Goal: Information Seeking & Learning: Understand process/instructions

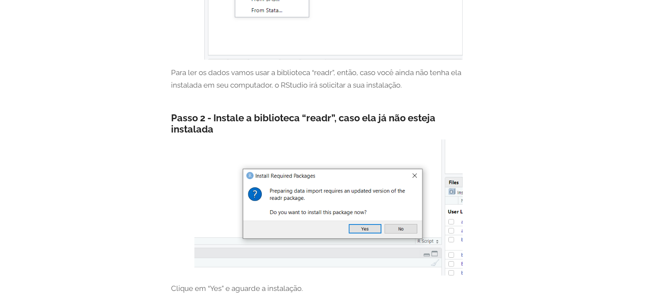
scroll to position [581, 0]
click at [388, 115] on h4 "Passo 2 - Instale a biblioteca “readr”, caso ela já não esteja instalada" at bounding box center [328, 124] width 315 height 23
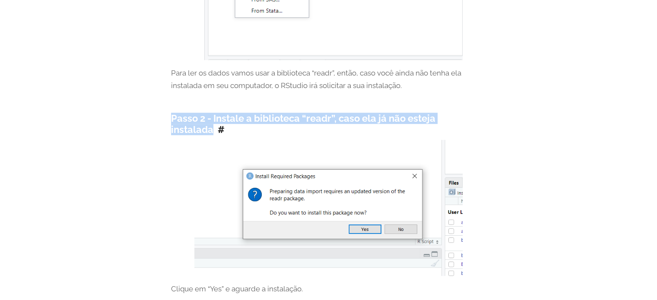
click at [388, 115] on h4 "Passo 2 - Instale a biblioteca “readr”, caso ela já não esteja instalada" at bounding box center [328, 124] width 315 height 23
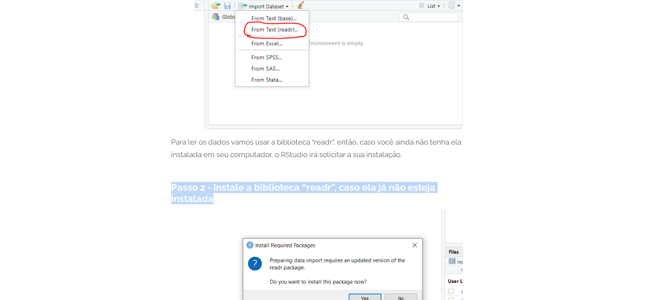
scroll to position [510, 0]
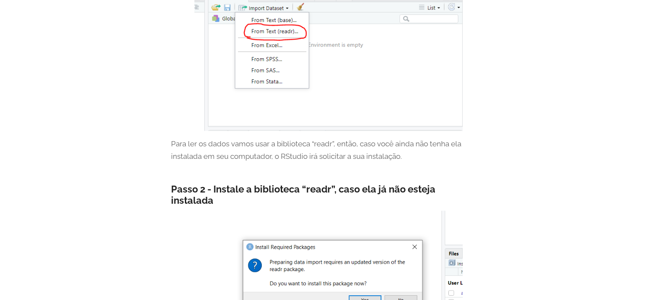
click at [298, 151] on p "Para ler os dados vamos usar a biblioteca “readr”, então, caso você ainda não t…" at bounding box center [328, 150] width 315 height 25
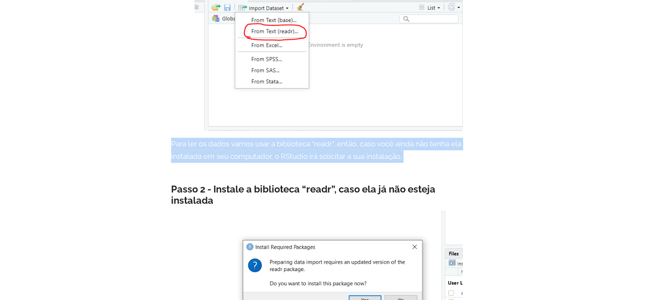
click at [298, 151] on p "Para ler os dados vamos usar a biblioteca “readr”, então, caso você ainda não t…" at bounding box center [328, 150] width 315 height 25
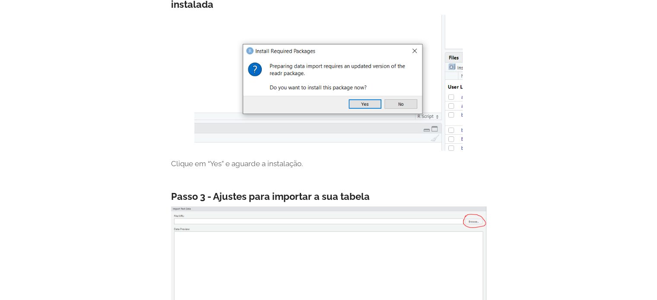
scroll to position [707, 0]
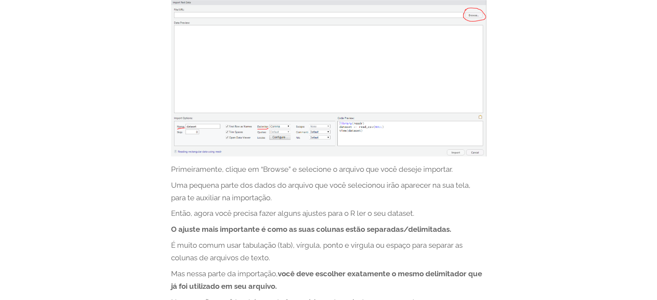
scroll to position [917, 0]
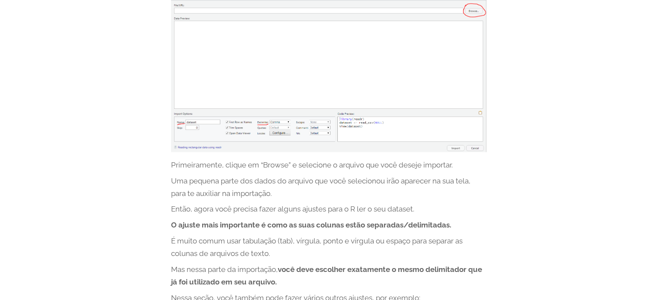
click at [359, 185] on p "Uma pequena parte dos dados do arquivo que você selecionou irão aparecer na sua…" at bounding box center [328, 187] width 315 height 25
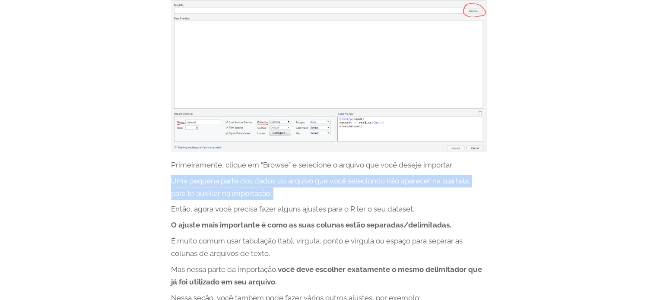
click at [359, 185] on p "Uma pequena parte dos dados do arquivo que você selecionou irão aparecer na sua…" at bounding box center [328, 187] width 315 height 25
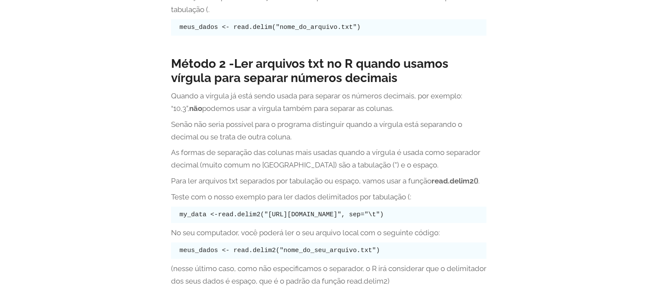
scroll to position [1870, 0]
drag, startPoint x: 359, startPoint y: 185, endPoint x: 271, endPoint y: 152, distance: 93.8
click at [271, 152] on p "As formas de separação das colunas mais usadas quando a vírgula é usada como se…" at bounding box center [328, 159] width 315 height 25
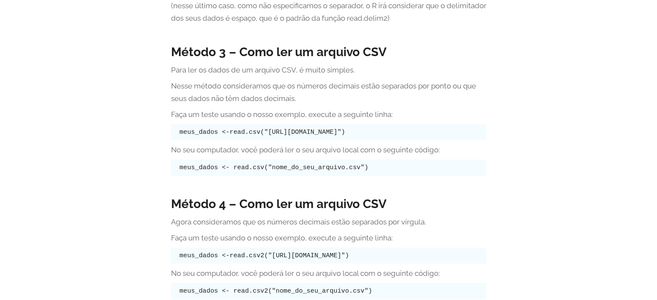
scroll to position [2134, 0]
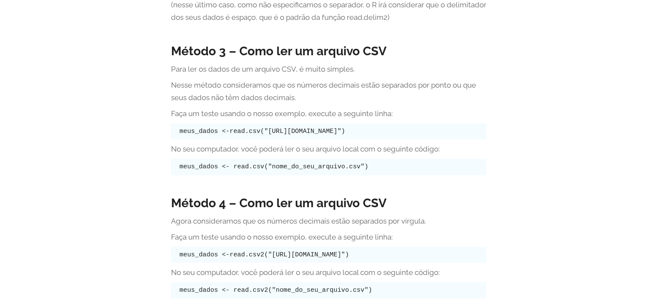
click at [397, 171] on pre "meus_dados <- read.csv("nome_do_seu_arquivo.csv")" at bounding box center [328, 167] width 315 height 16
click at [385, 150] on p "No seu computador, você poderá ler o seu arquivo local com o seguinte código:" at bounding box center [328, 149] width 315 height 13
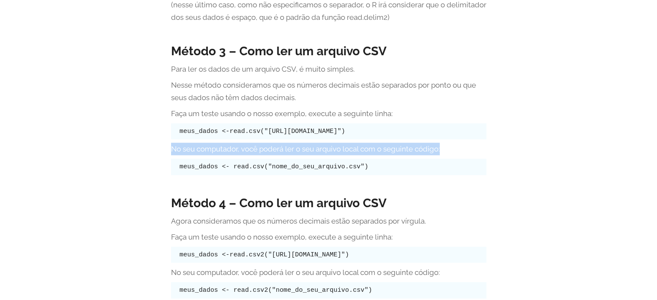
click at [385, 150] on p "No seu computador, você poderá ler o seu arquivo local com o seguinte código:" at bounding box center [328, 149] width 315 height 13
click at [393, 155] on p "No seu computador, você poderá ler o seu arquivo local com o seguinte código:" at bounding box center [328, 149] width 315 height 13
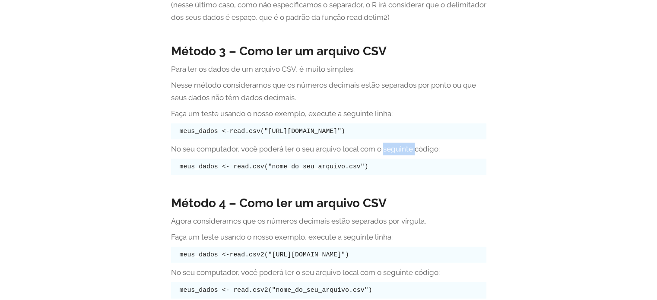
click at [393, 155] on p "No seu computador, você poderá ler o seu arquivo local com o seguinte código:" at bounding box center [328, 149] width 315 height 13
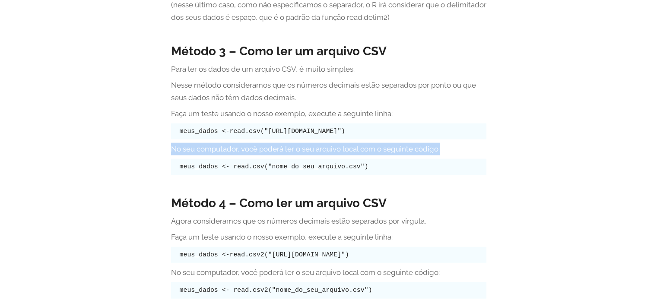
click at [393, 155] on p "No seu computador, você poderá ler o seu arquivo local com o seguinte código:" at bounding box center [328, 149] width 315 height 13
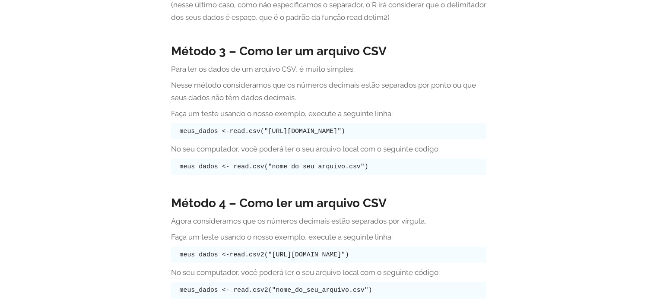
click at [383, 169] on pre "meus_dados <- read.csv("nome_do_seu_arquivo.csv")" at bounding box center [328, 167] width 315 height 16
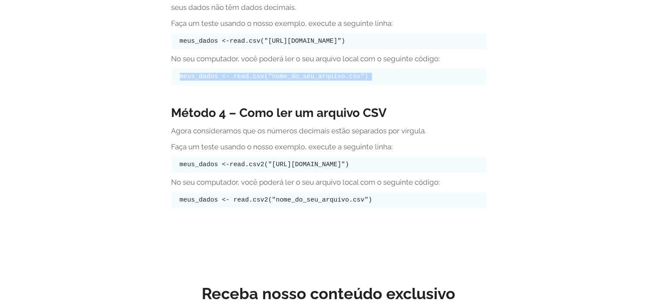
scroll to position [2226, 0]
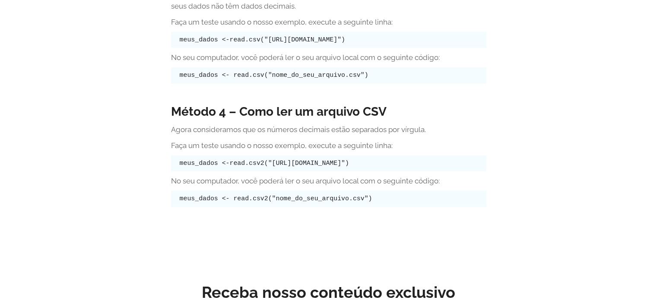
click at [297, 200] on code "meus_dados <- read.csv2("nome_do_seu_arquivo.csv")" at bounding box center [276, 198] width 193 height 7
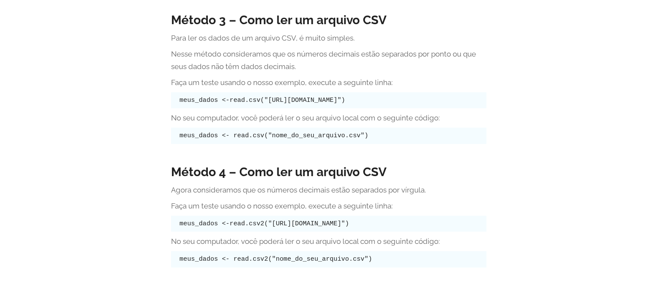
scroll to position [2166, 0]
click at [325, 180] on div "Método 4 – Como ler um arquivo CSV Agora consideramos que os números decimais e…" at bounding box center [328, 218] width 315 height 120
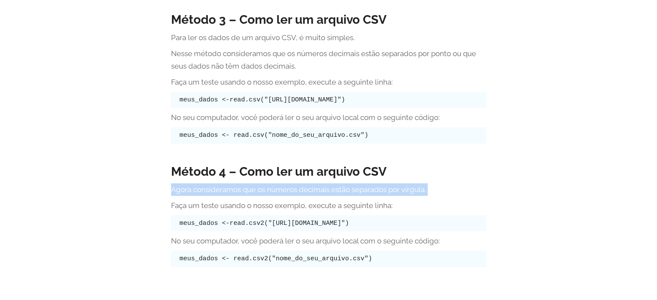
click at [325, 180] on div "Método 4 – Como ler um arquivo CSV Agora consideramos que os números decimais e…" at bounding box center [328, 218] width 315 height 120
click at [326, 190] on p "Agora consideramos que os números decimais estão separados por vírgula." at bounding box center [328, 190] width 315 height 13
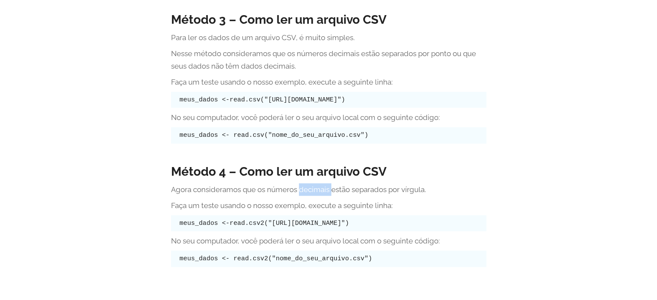
click at [326, 190] on p "Agora consideramos que os números decimais estão separados por vírgula." at bounding box center [328, 190] width 315 height 13
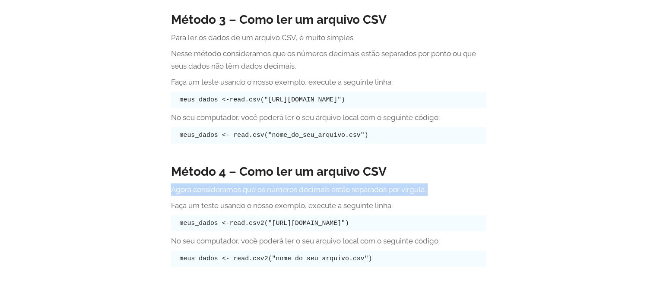
click at [326, 190] on p "Agora consideramos que os números decimais estão separados por vírgula." at bounding box center [328, 190] width 315 height 13
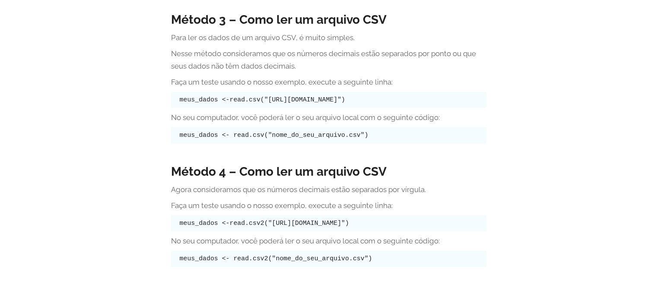
click at [339, 206] on p "Faça um teste usando o nosso exemplo, execute a seguinte linha:" at bounding box center [328, 206] width 315 height 13
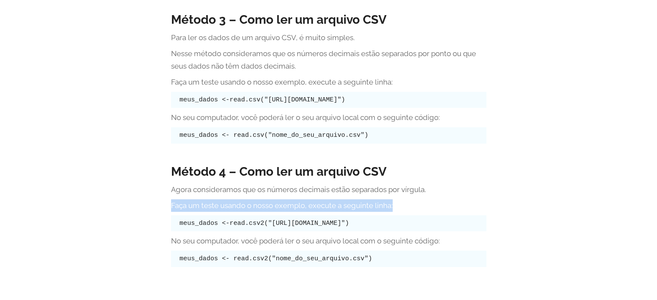
click at [339, 206] on p "Faça um teste usando o nosso exemplo, execute a seguinte linha:" at bounding box center [328, 206] width 315 height 13
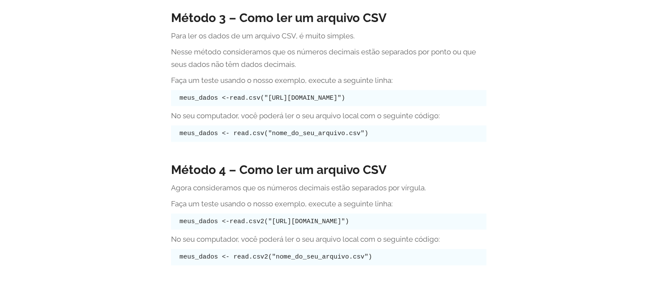
click at [375, 248] on div "Método 4 – Como ler um arquivo CSV Agora consideramos que os números decimais e…" at bounding box center [328, 216] width 315 height 120
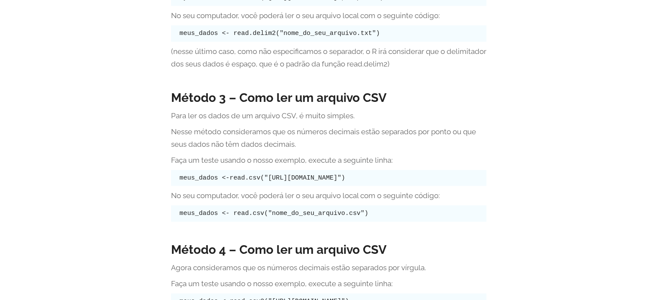
scroll to position [2087, 0]
